Goal: Information Seeking & Learning: Compare options

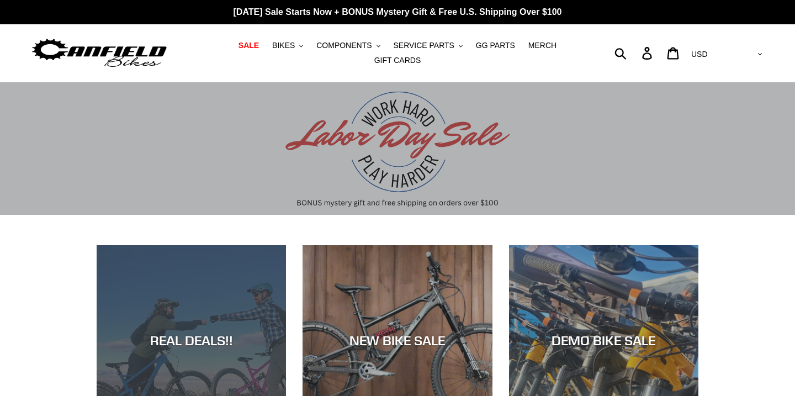
click at [205, 335] on div "REAL DEALS!!" at bounding box center [191, 340] width 189 height 16
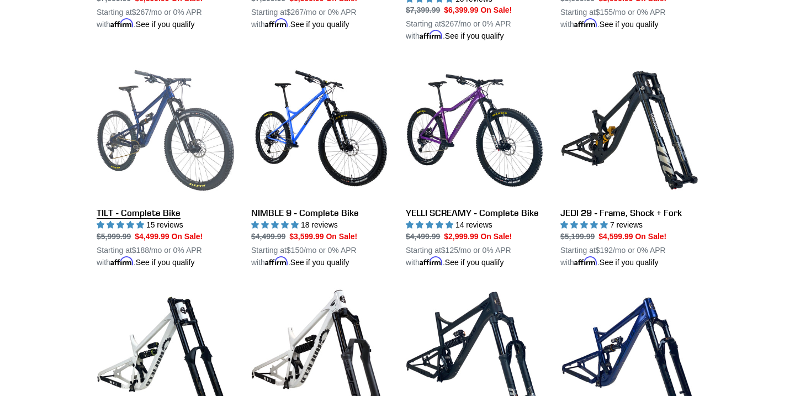
scroll to position [1000, 0]
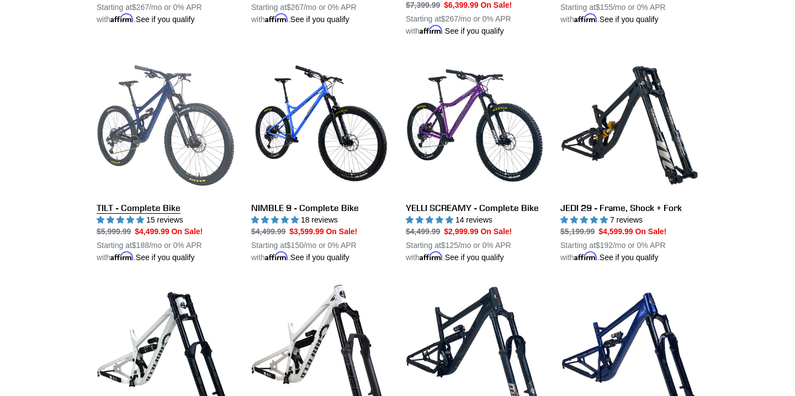
click at [135, 207] on link "TILT - Complete Bike" at bounding box center [166, 159] width 138 height 207
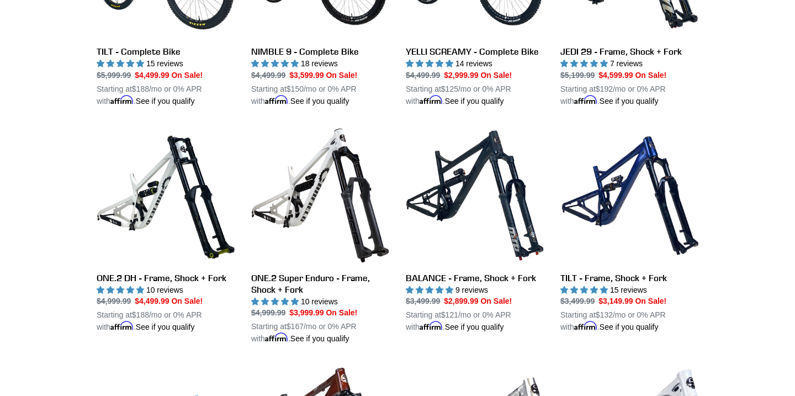
scroll to position [1165, 0]
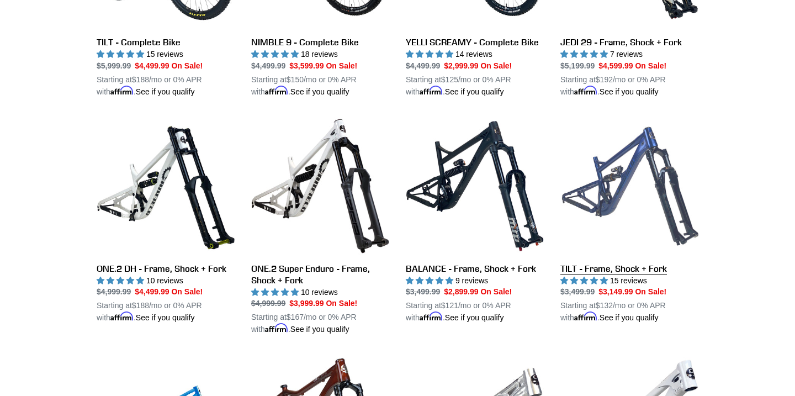
click at [599, 262] on link "TILT - Frame, Shock + Fork" at bounding box center [629, 220] width 138 height 207
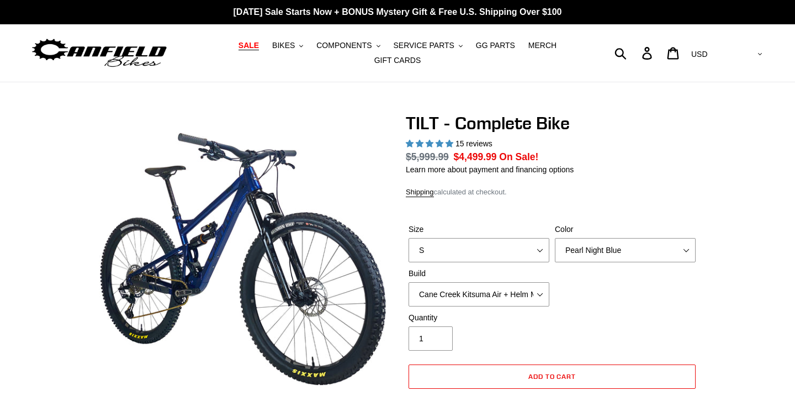
select select "highest-rating"
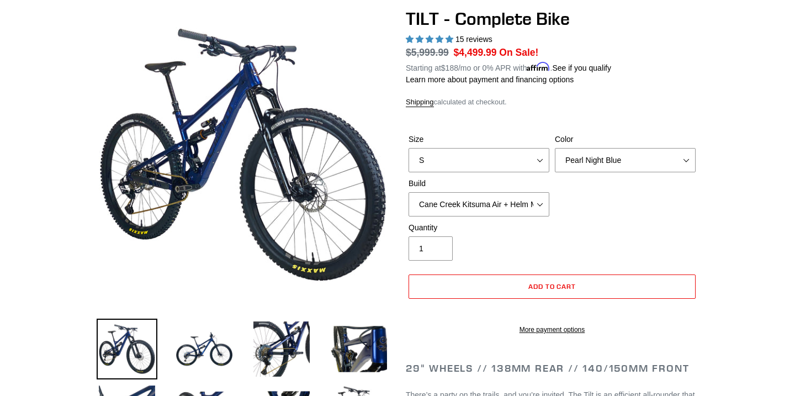
scroll to position [104, 0]
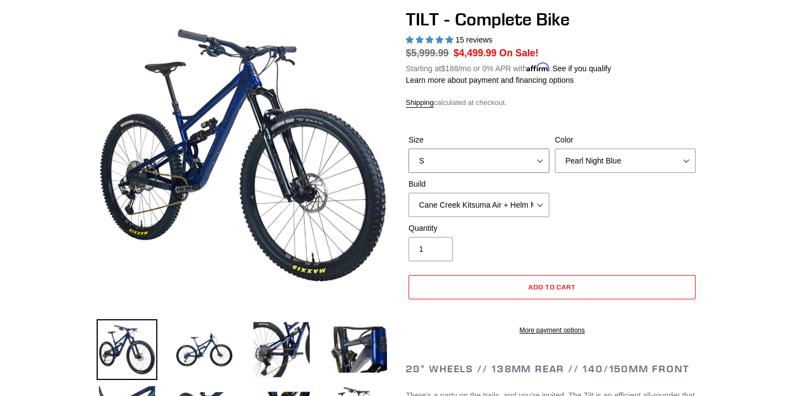
select select "M"
select select "Raw"
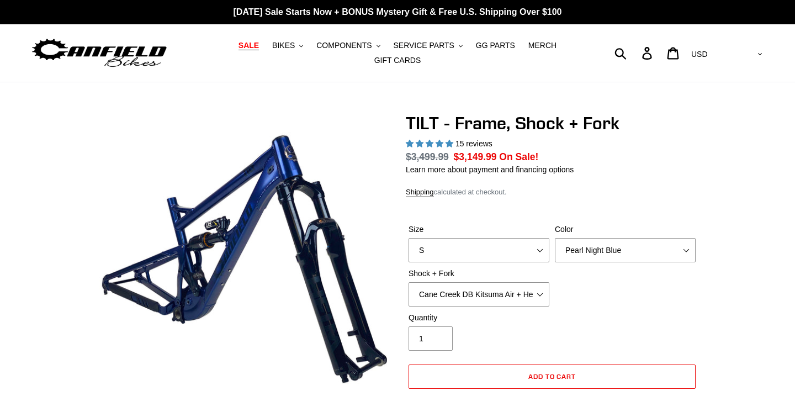
select select "highest-rating"
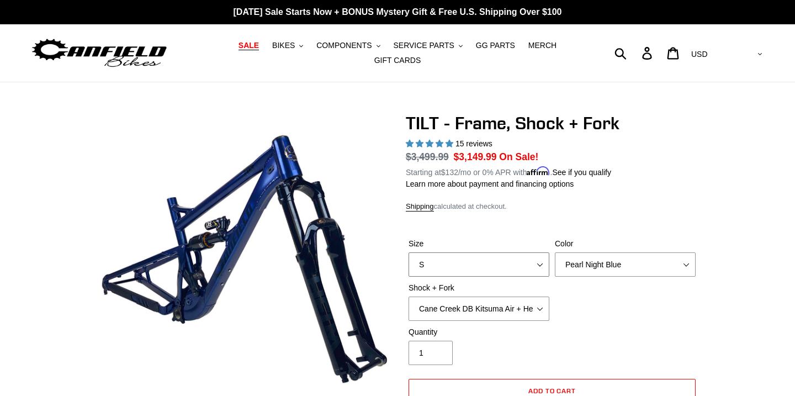
select select "XL"
select select "Fox Float X + Fox 36 Grip X Factory 150mm"
